Goal: Information Seeking & Learning: Learn about a topic

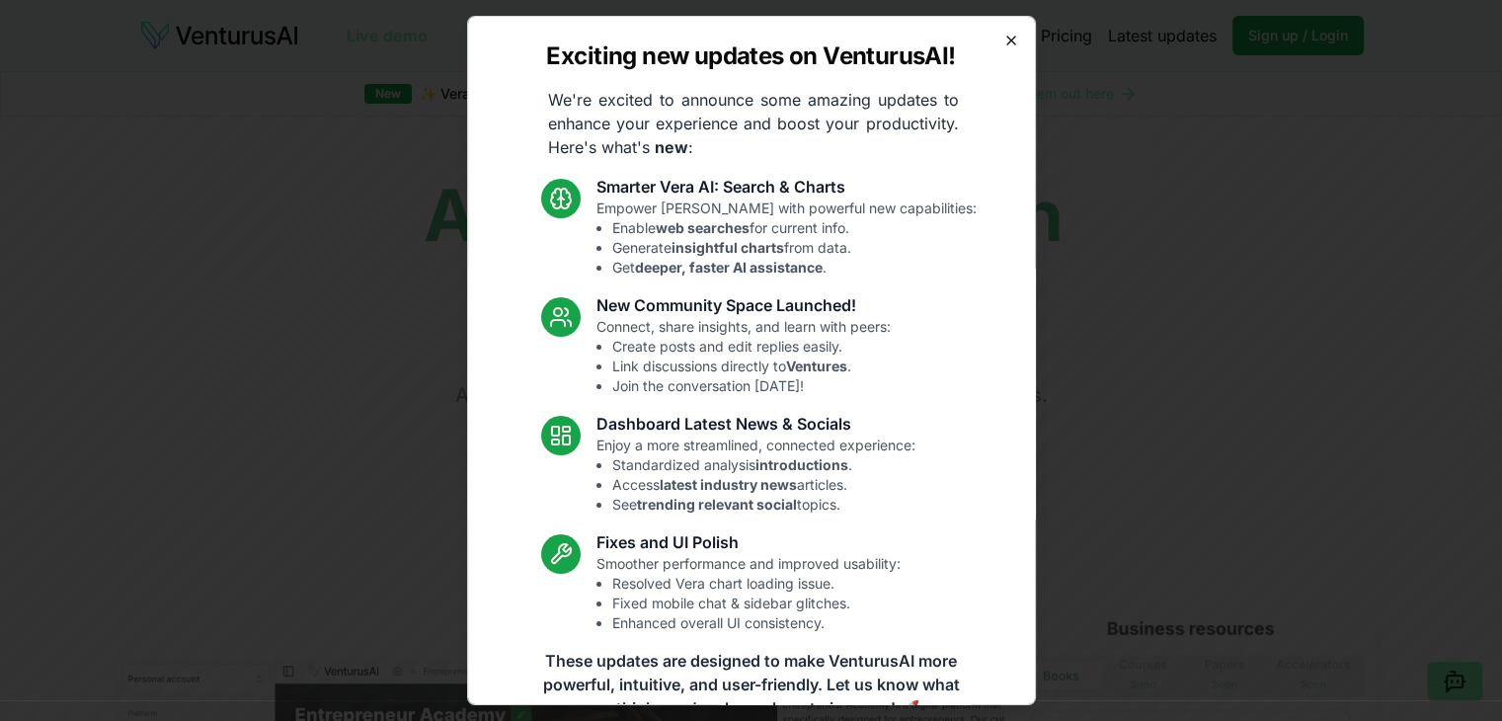
click at [1003, 35] on icon "button" at bounding box center [1011, 41] width 16 height 16
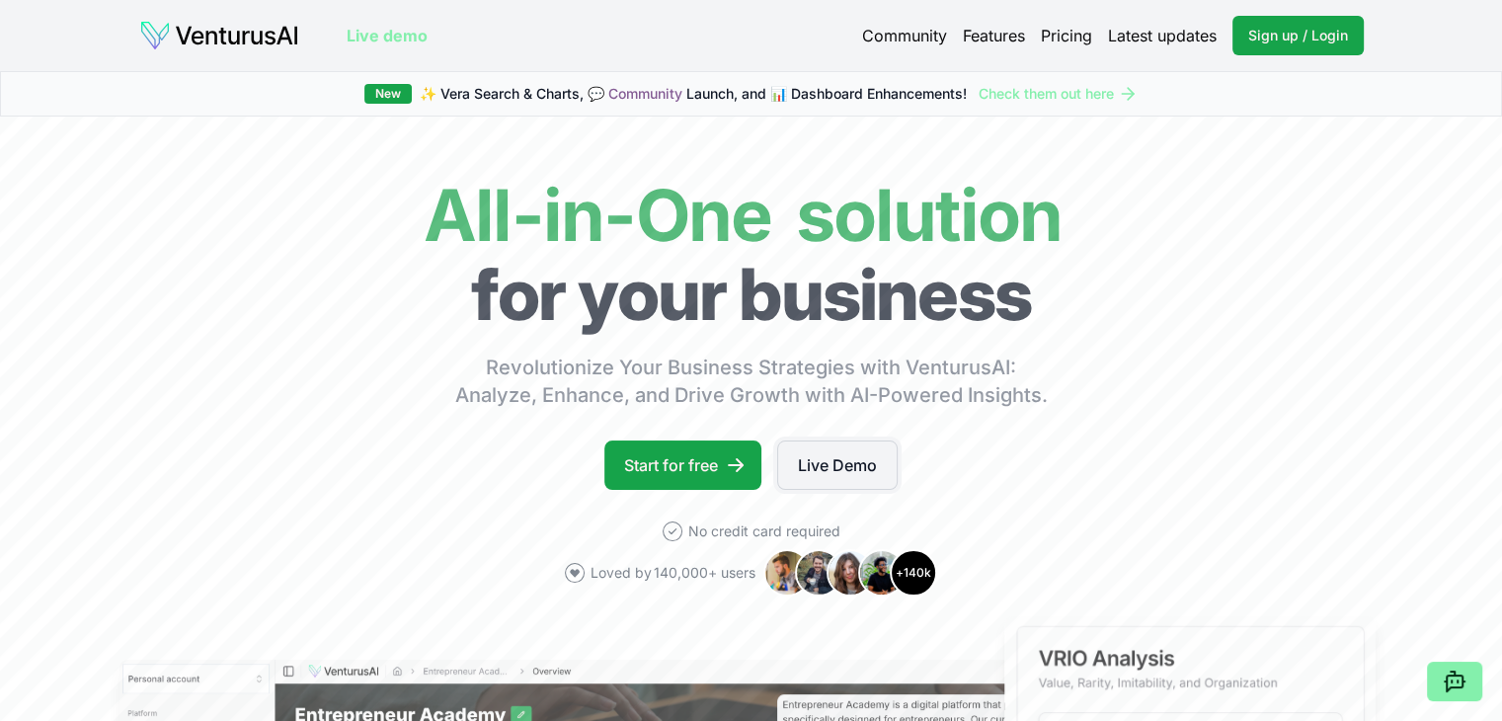
click at [841, 468] on link "Live Demo" at bounding box center [837, 464] width 120 height 49
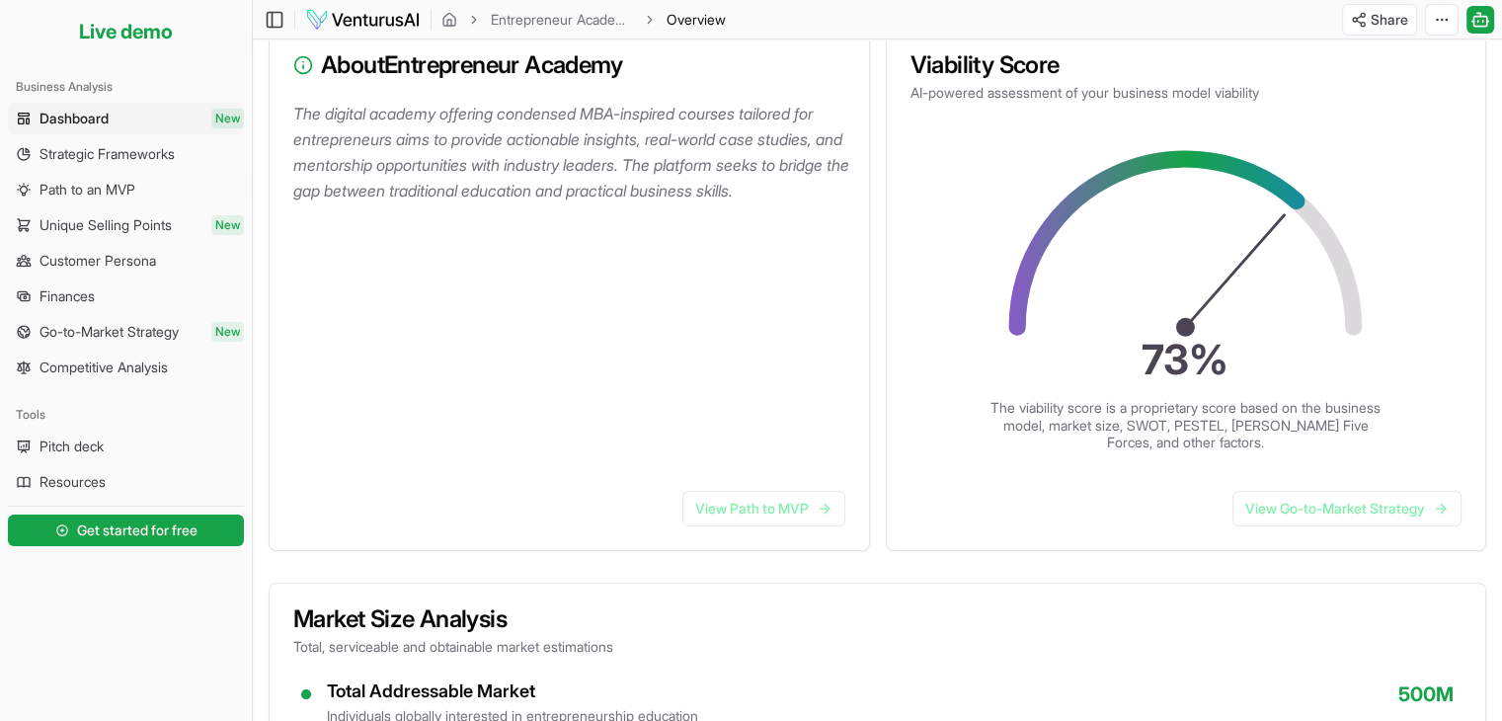
scroll to position [197, 0]
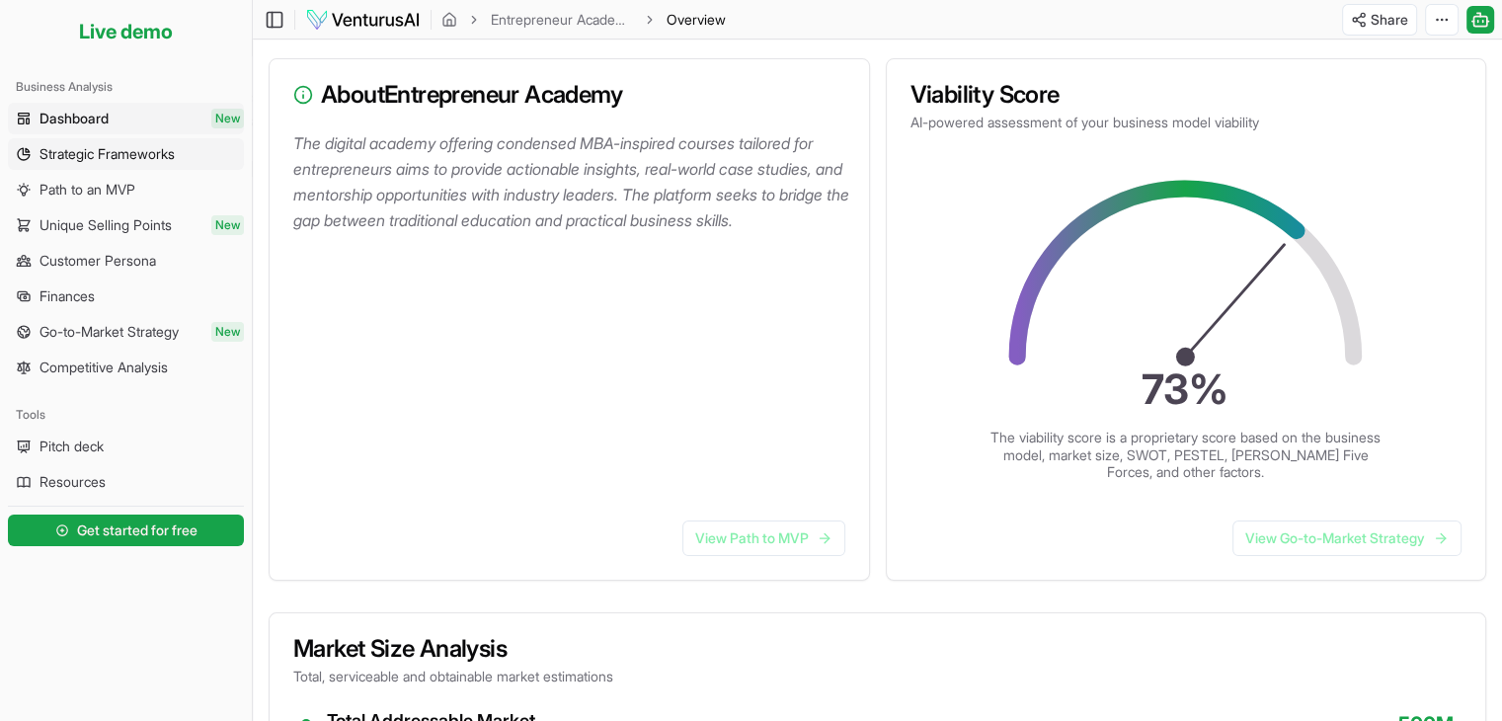
click at [109, 152] on span "Strategic Frameworks" at bounding box center [106, 154] width 135 height 20
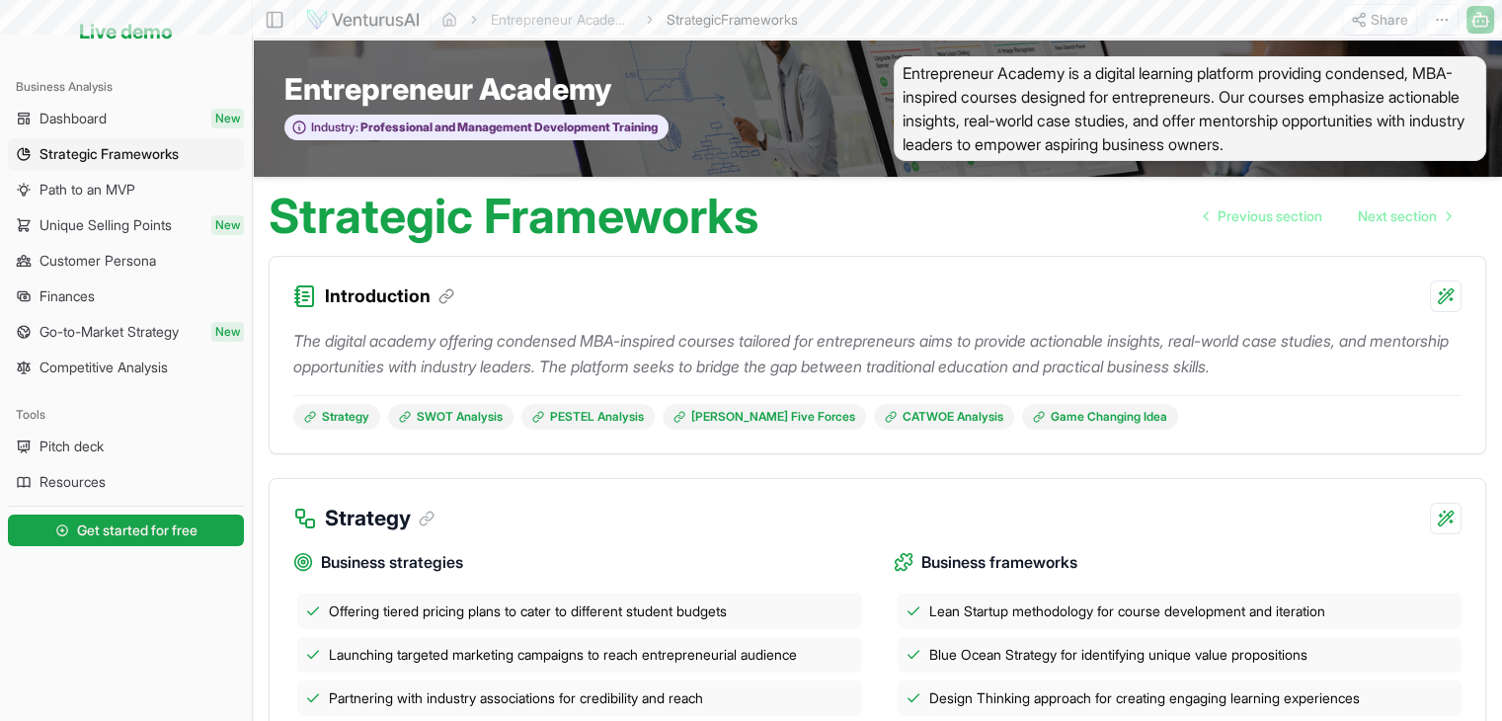
scroll to position [296, 0]
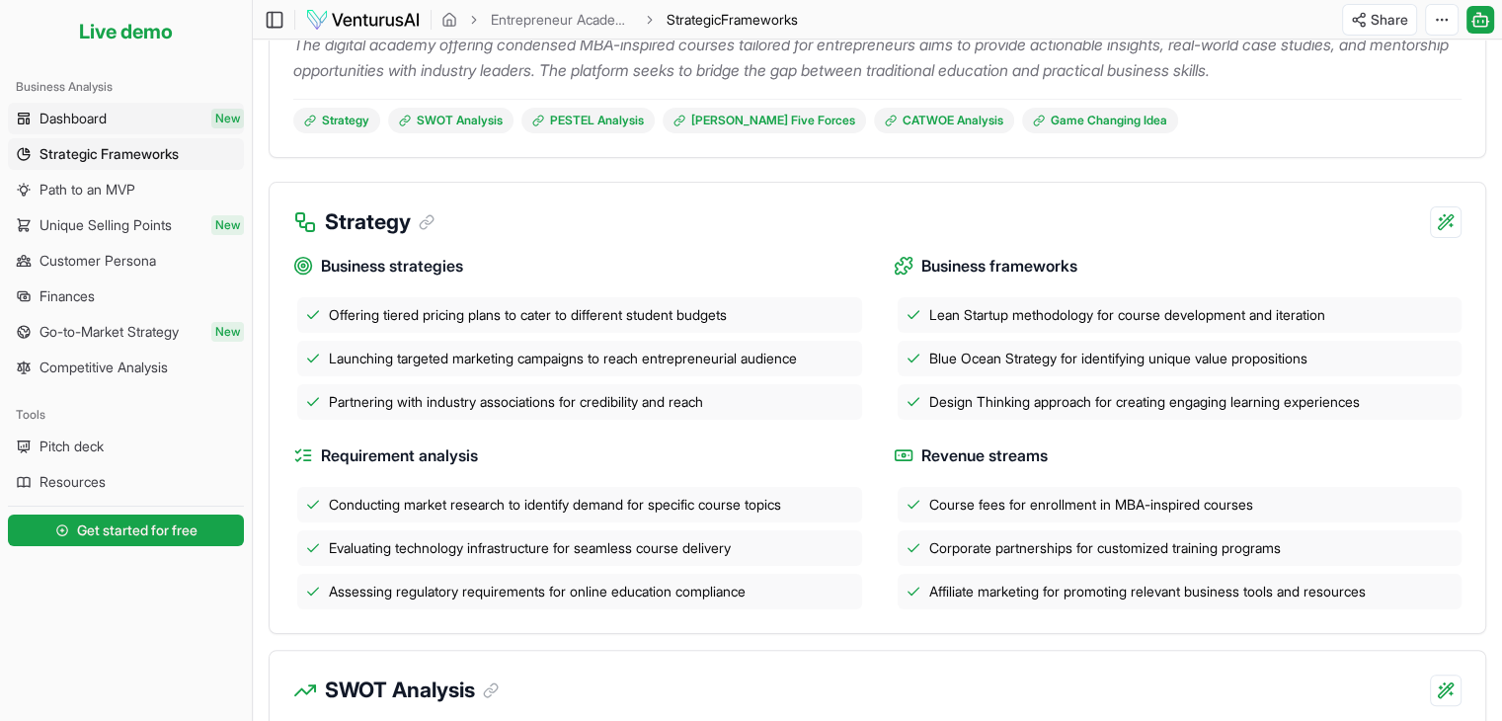
click at [62, 122] on span "Dashboard" at bounding box center [72, 119] width 67 height 20
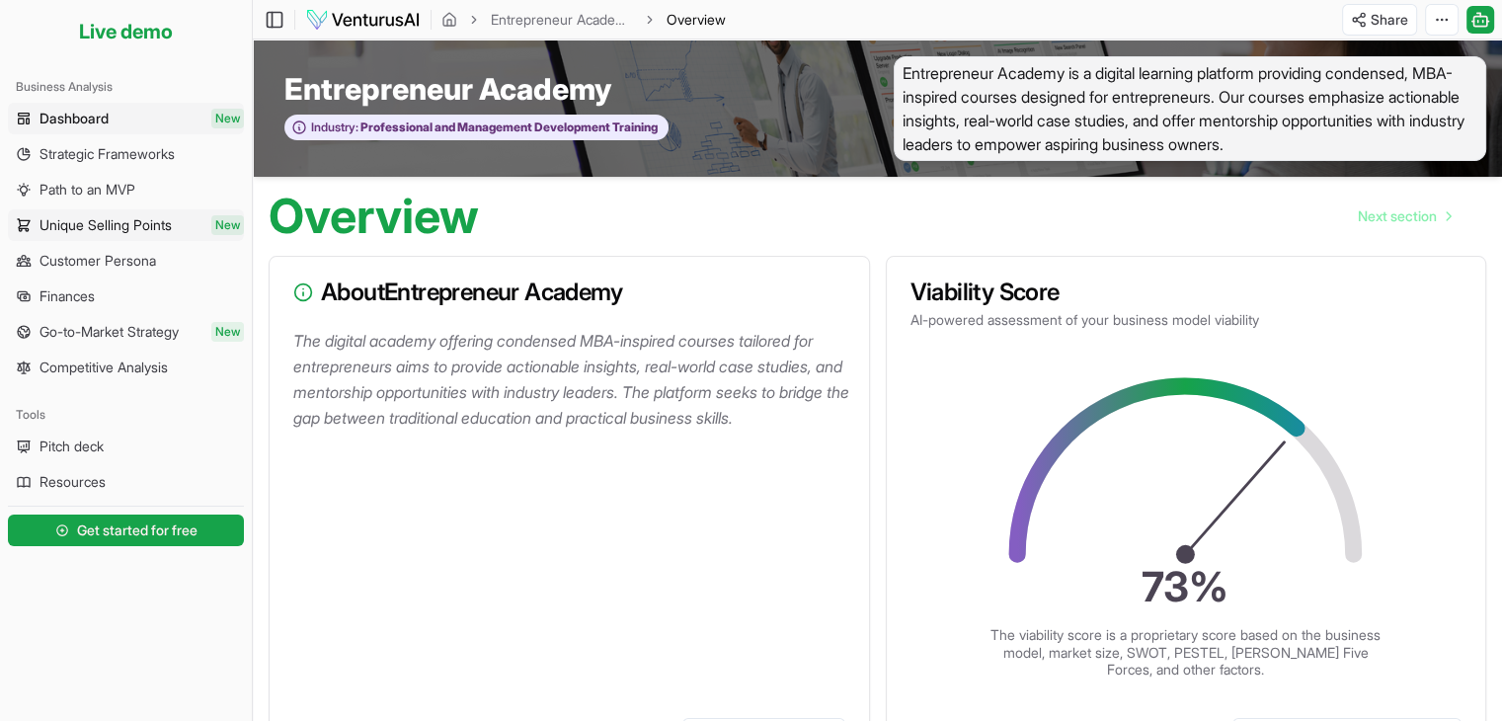
click at [74, 226] on span "Unique Selling Points" at bounding box center [105, 225] width 132 height 20
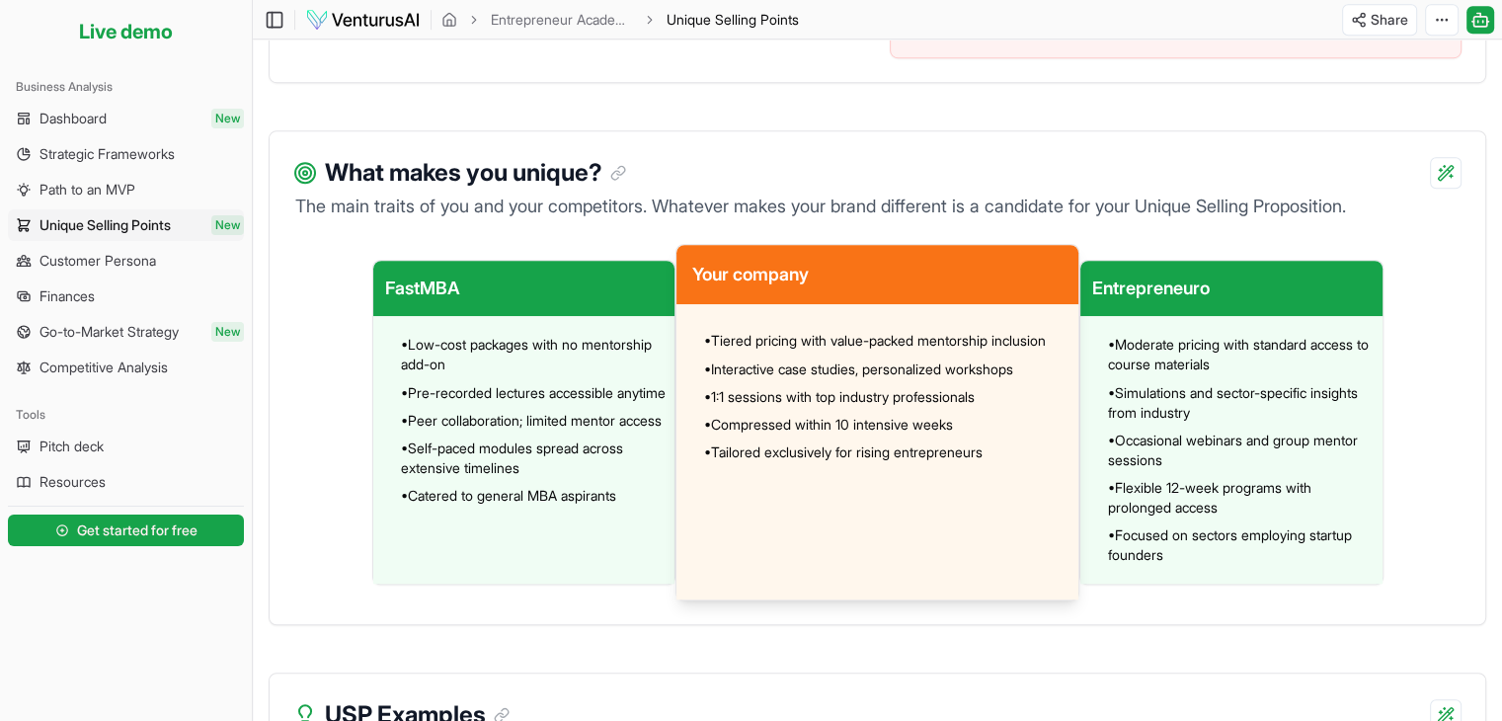
scroll to position [1284, 0]
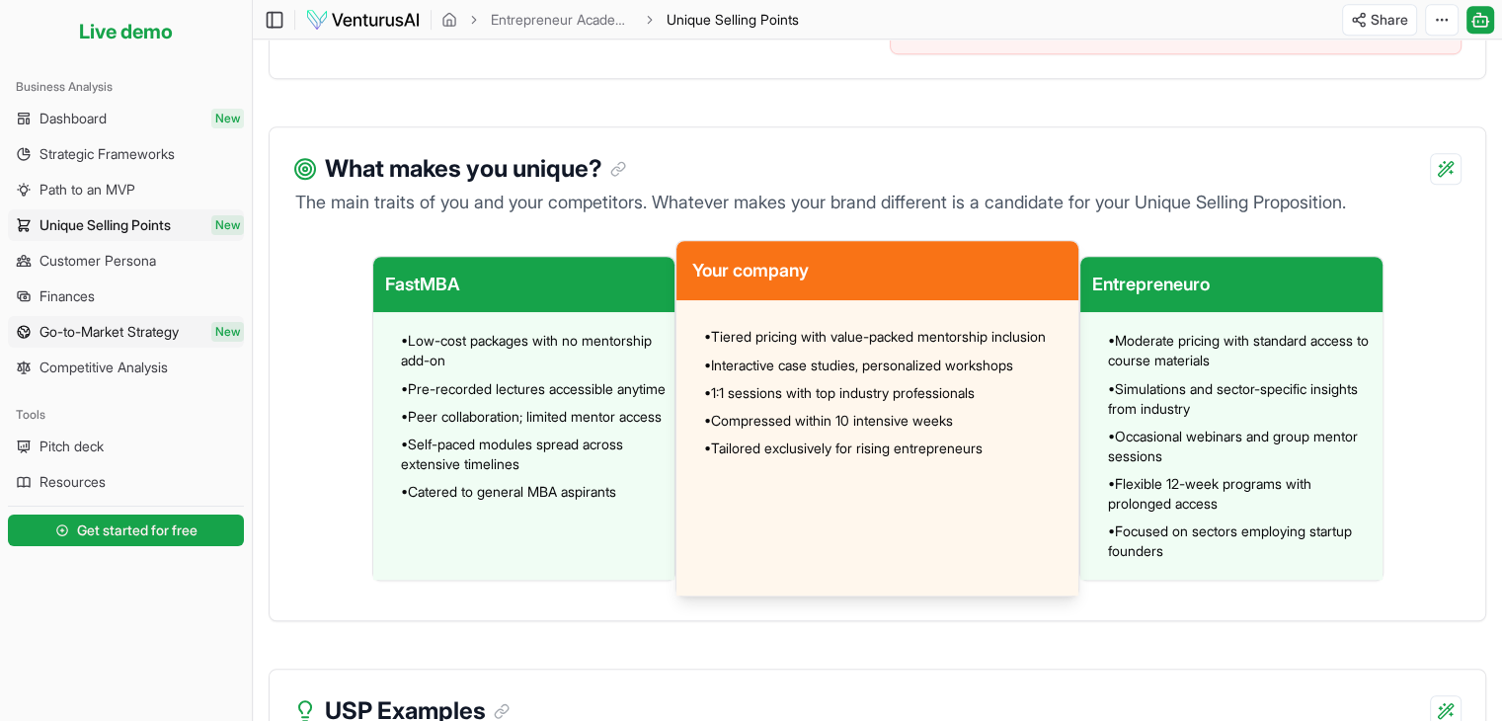
click at [97, 342] on link "Go-to-Market Strategy New" at bounding box center [126, 332] width 236 height 32
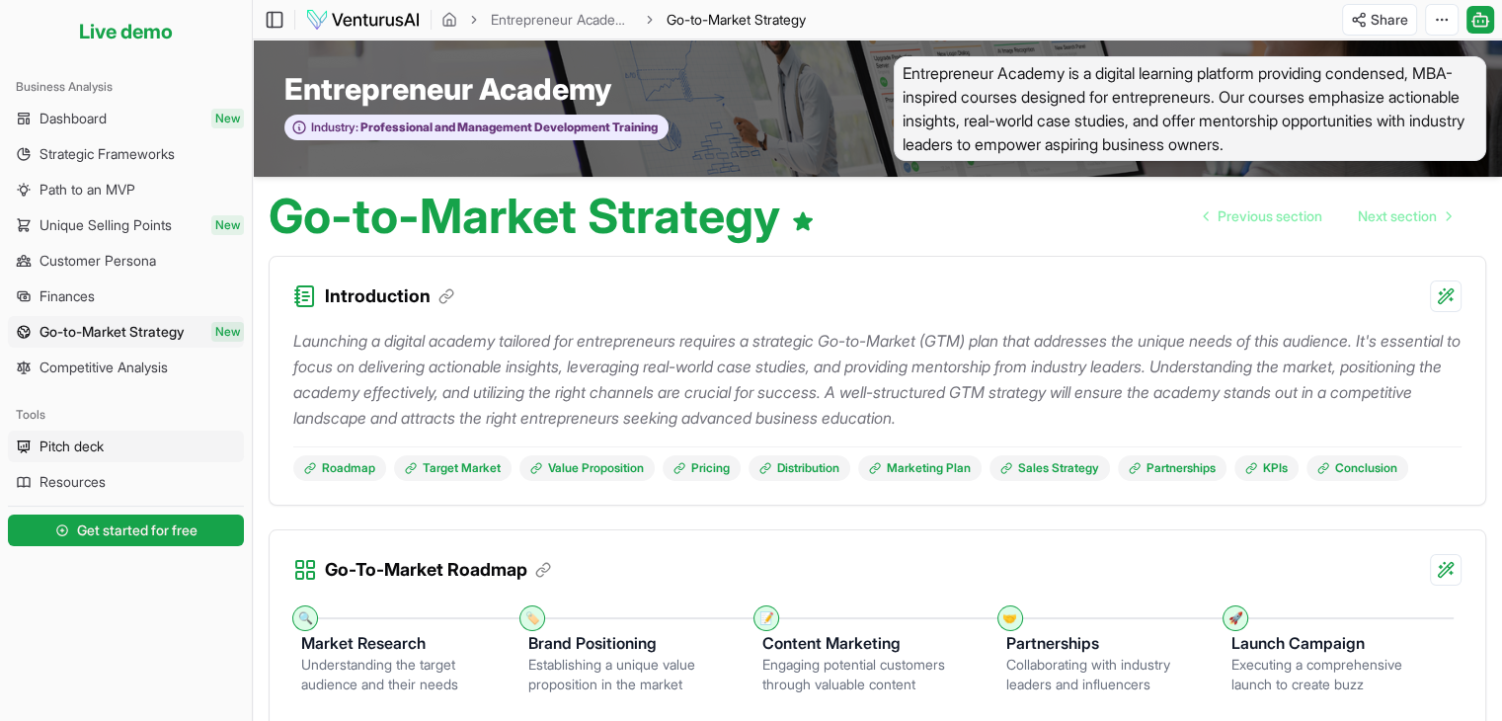
click at [65, 446] on span "Pitch deck" at bounding box center [71, 446] width 64 height 20
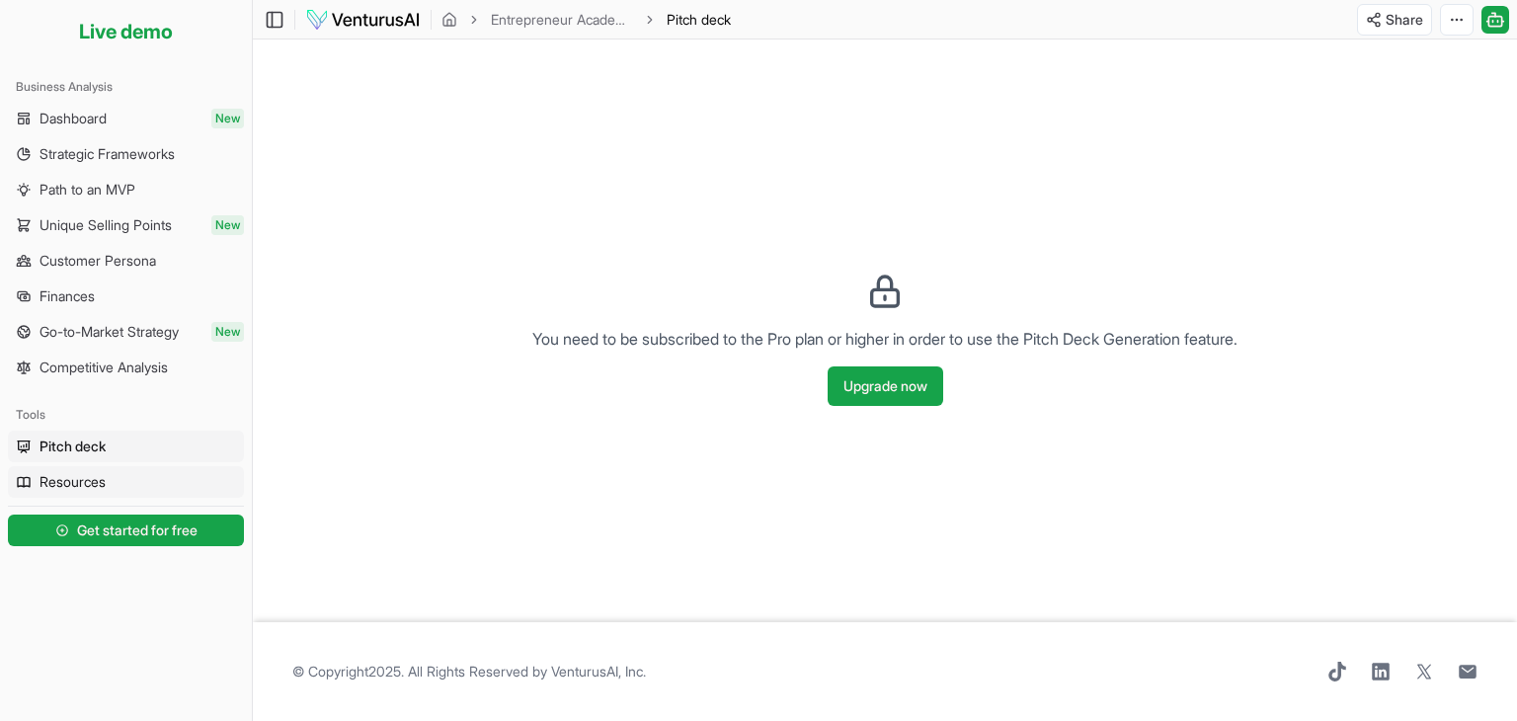
click at [32, 480] on link "Resources" at bounding box center [126, 482] width 236 height 32
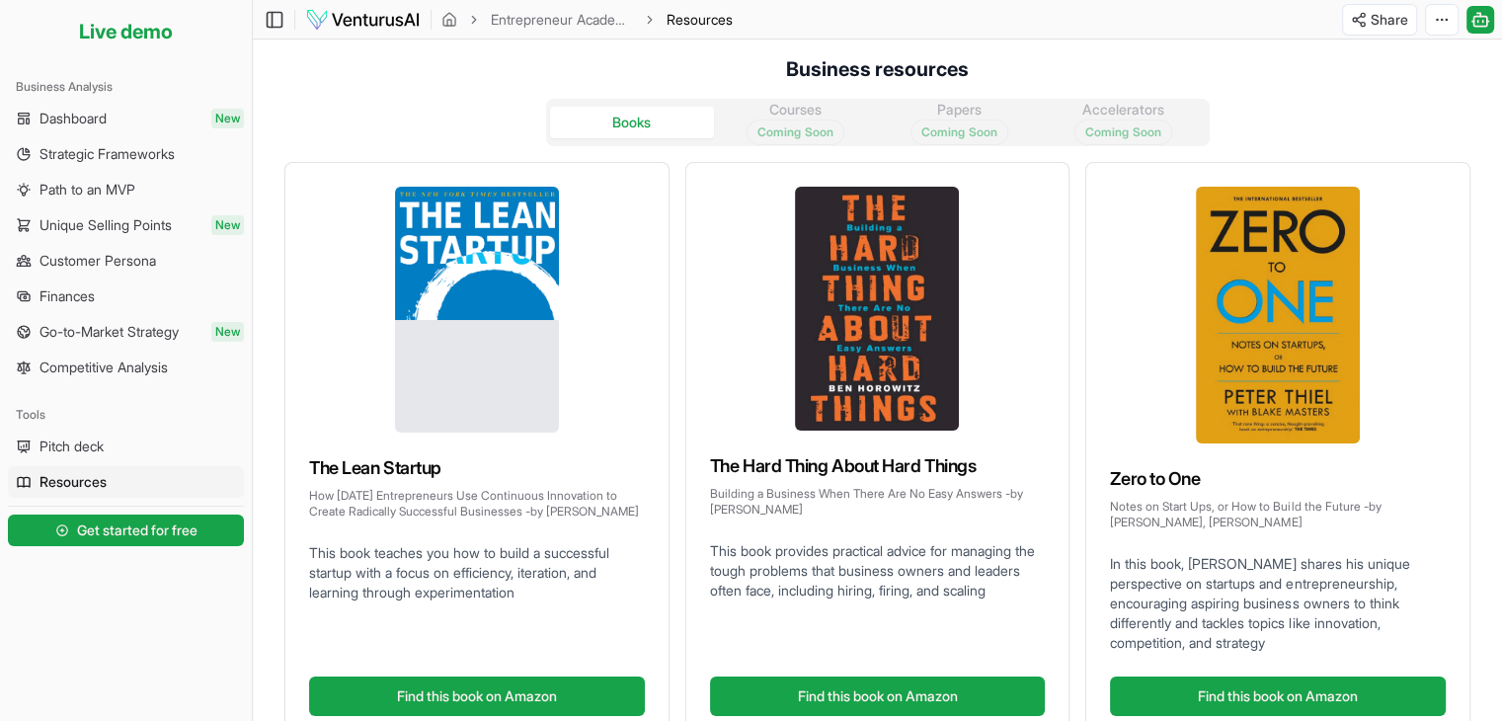
scroll to position [99, 0]
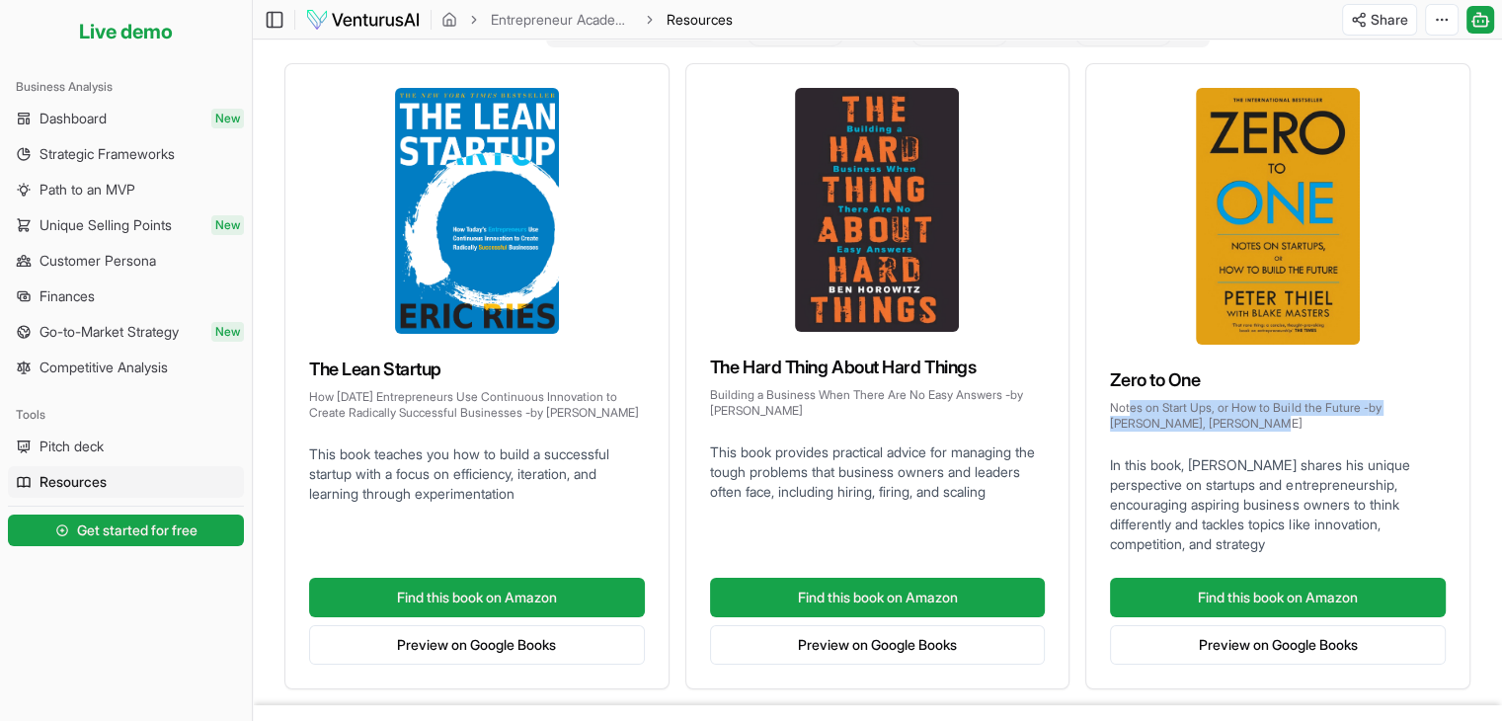
drag, startPoint x: 1132, startPoint y: 412, endPoint x: 1339, endPoint y: 423, distance: 207.6
click at [1339, 423] on p "Notes on Start Ups, or How to Build the Future - by [PERSON_NAME], [PERSON_NAME]" at bounding box center [1278, 416] width 336 height 32
click at [1229, 459] on p "In this book, [PERSON_NAME] shares his unique perspective on startups and entre…" at bounding box center [1278, 504] width 336 height 99
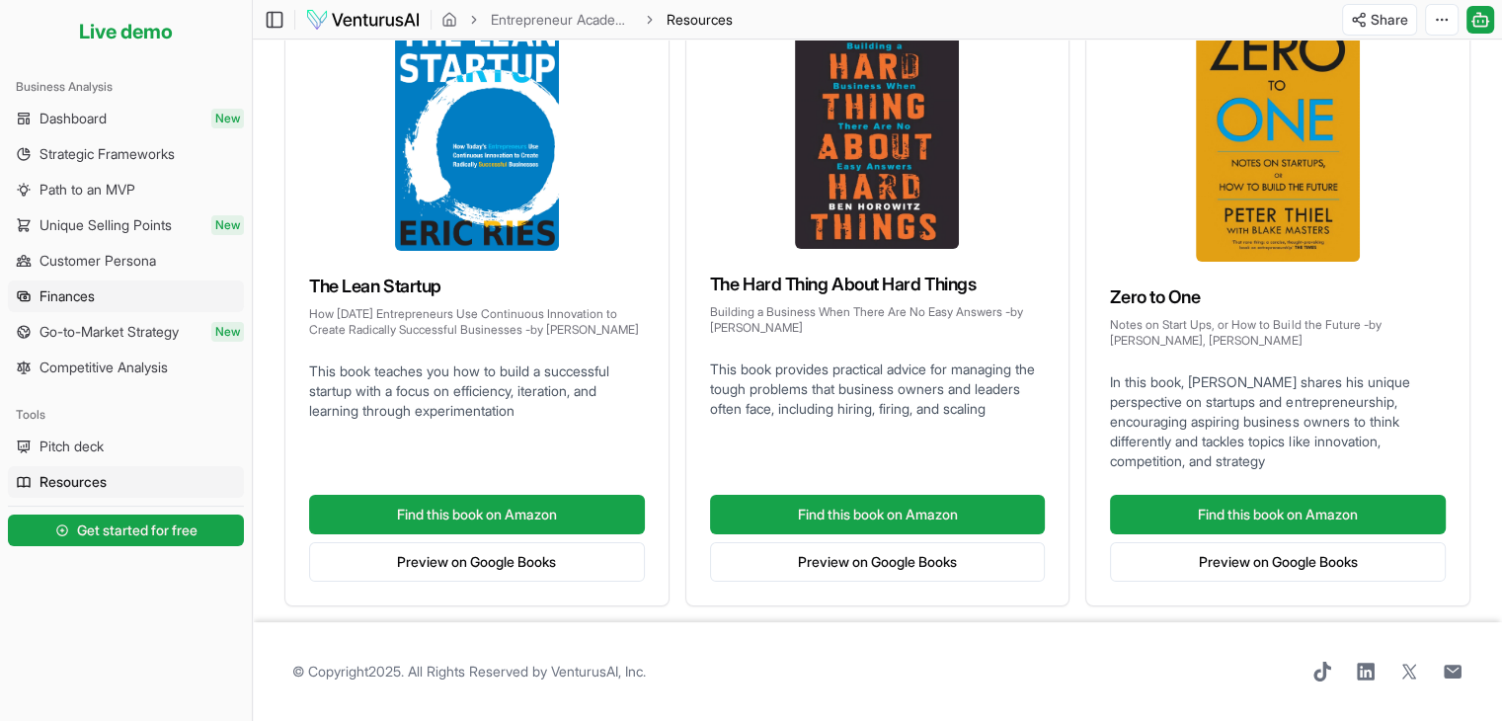
click at [82, 298] on span "Finances" at bounding box center [66, 296] width 55 height 20
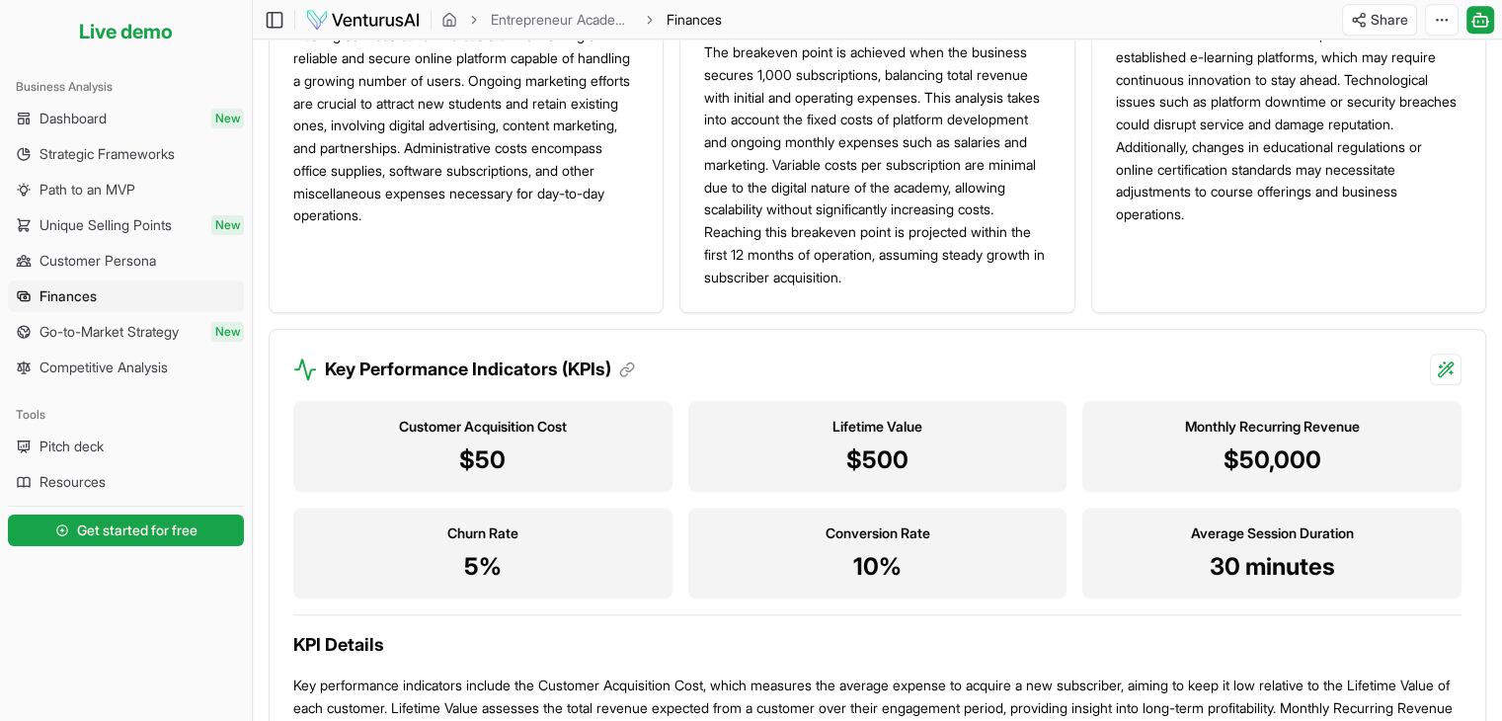
scroll to position [1983, 0]
